Goal: Task Accomplishment & Management: Use online tool/utility

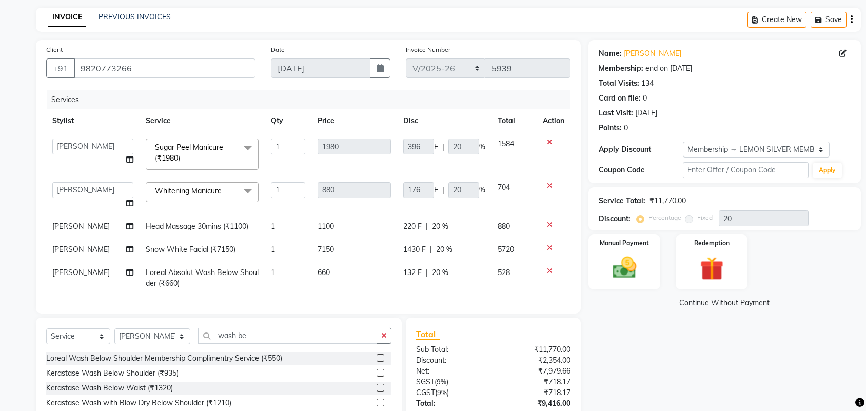
select select "551"
select select "7468"
select select "service"
select select "7468"
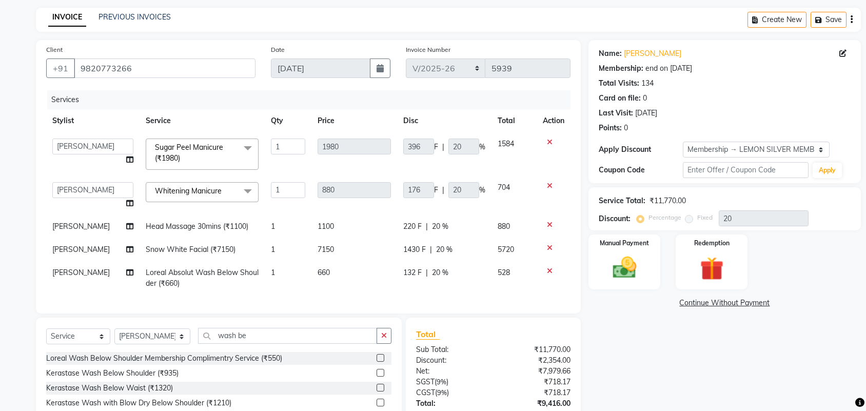
select select "1: Object"
